Goal: Find specific page/section: Find specific page/section

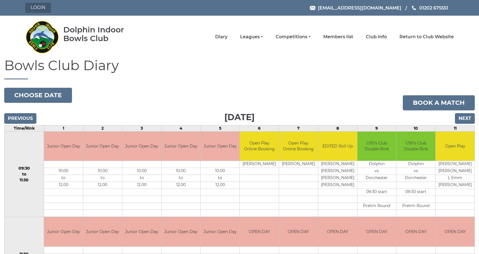
click at [39, 7] on link "Login" at bounding box center [38, 8] width 26 height 10
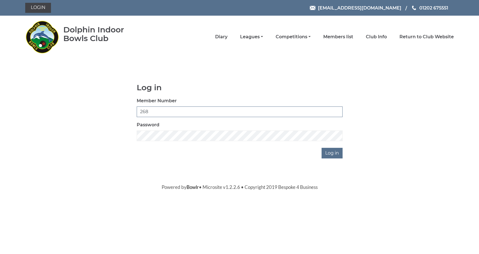
type input "2680"
click at [332, 153] on input "Log in" at bounding box center [331, 153] width 21 height 11
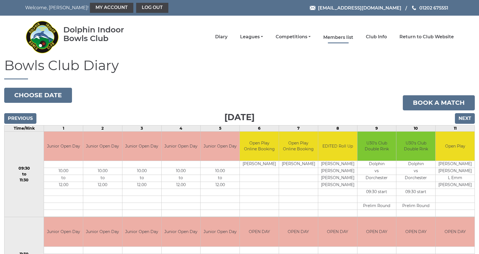
click at [344, 37] on link "Members list" at bounding box center [338, 37] width 30 height 6
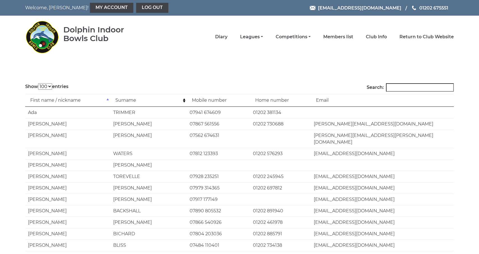
select select "100"
click at [401, 88] on input "Search:" at bounding box center [420, 87] width 68 height 8
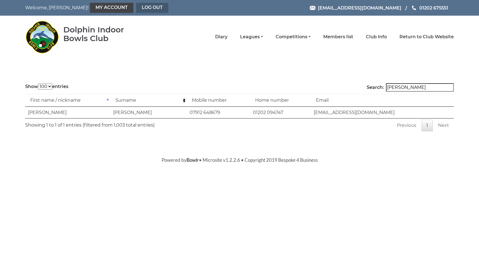
type input "Chris Dennis"
click at [136, 6] on link "Log out" at bounding box center [152, 8] width 32 height 10
